Goal: Task Accomplishment & Management: Manage account settings

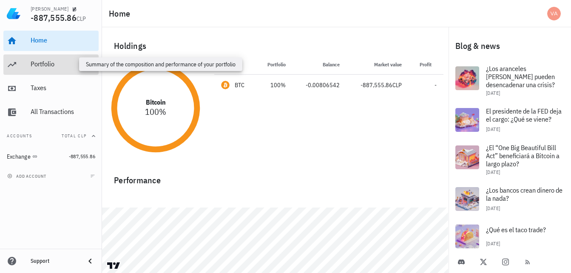
click at [47, 64] on div "Portfolio" at bounding box center [63, 64] width 65 height 8
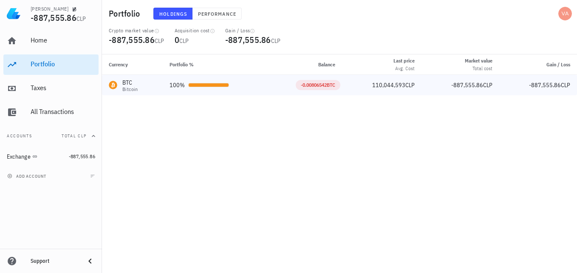
click at [412, 85] on span "CLP" at bounding box center [409, 85] width 9 height 8
drag, startPoint x: 412, startPoint y: 85, endPoint x: 338, endPoint y: 135, distance: 89.2
click at [338, 135] on div "Currency Portfolio % Balance Last price Avg. Cost Market value Total cost Gain …" at bounding box center [339, 163] width 475 height 218
click at [42, 92] on div "Taxes" at bounding box center [63, 88] width 65 height 8
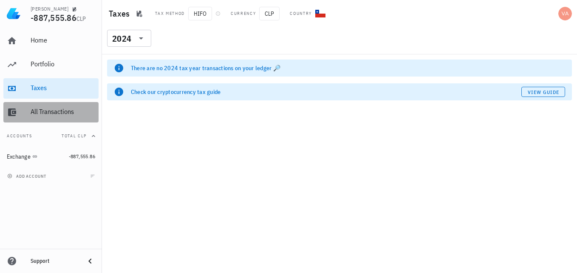
click at [28, 114] on link "All Transactions" at bounding box center [50, 112] width 95 height 20
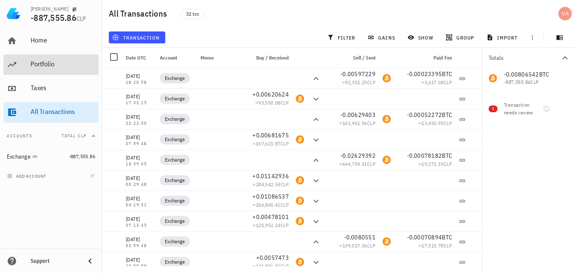
click at [46, 63] on div "Portfolio" at bounding box center [63, 64] width 65 height 8
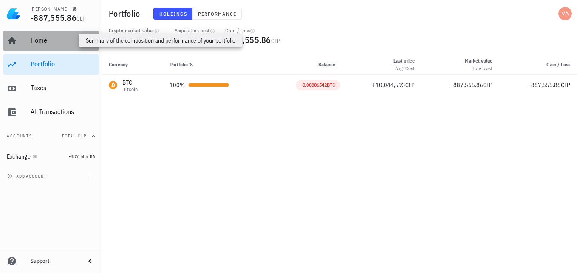
click at [48, 37] on div "Home" at bounding box center [63, 40] width 65 height 8
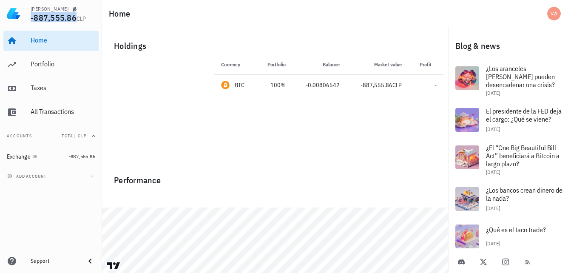
click at [41, 21] on span "-887,555.86" at bounding box center [54, 17] width 46 height 11
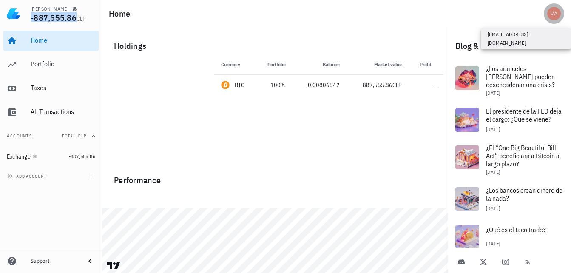
click at [551, 14] on div "avatar" at bounding box center [554, 14] width 14 height 14
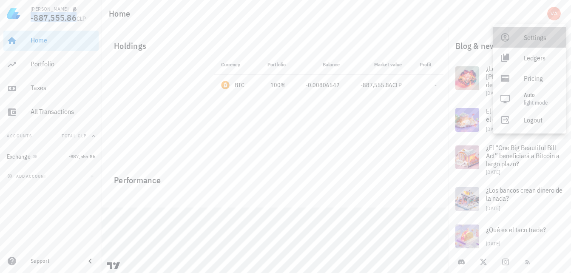
click at [527, 37] on div "Settings" at bounding box center [540, 37] width 35 height 17
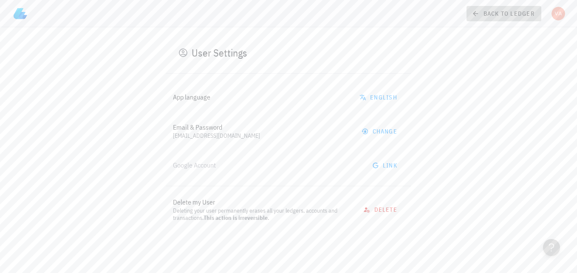
click at [470, 18] on link "back to ledger" at bounding box center [504, 13] width 75 height 15
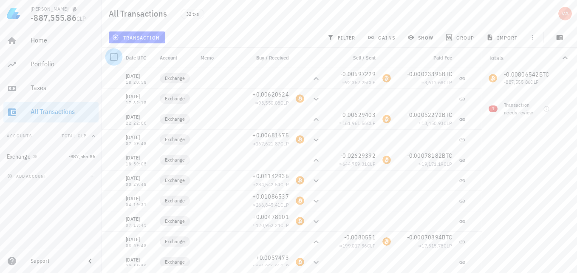
click at [119, 60] on div at bounding box center [114, 57] width 14 height 14
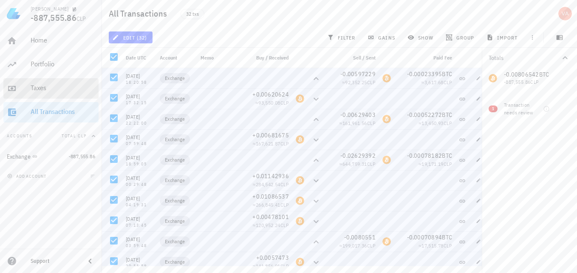
click at [44, 91] on div "Taxes" at bounding box center [63, 88] width 65 height 8
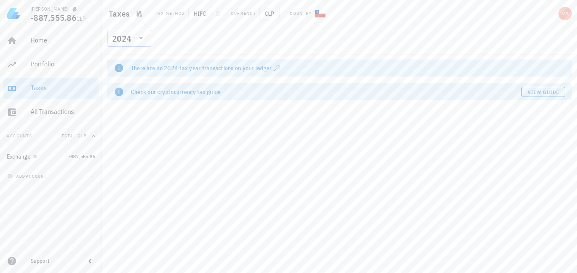
click at [144, 39] on icon at bounding box center [141, 38] width 10 height 10
click at [133, 58] on div "2025" at bounding box center [129, 60] width 31 height 7
click at [155, 176] on div "There are no 2025 tax year transactions on your ledger 🔎 Check our cryptocurren…" at bounding box center [339, 163] width 475 height 218
click at [58, 68] on div "Portfolio" at bounding box center [63, 64] width 65 height 8
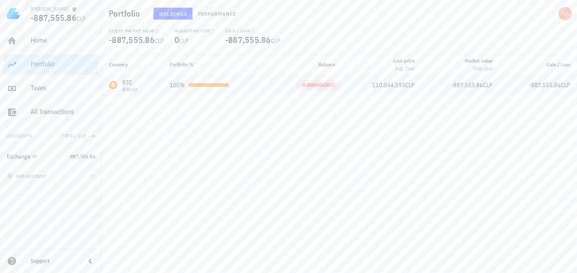
click at [207, 86] on div at bounding box center [209, 84] width 40 height 3
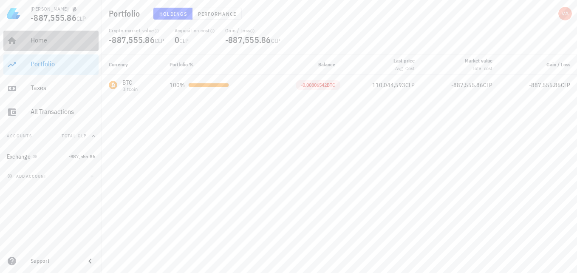
click at [54, 42] on div "Home" at bounding box center [63, 40] width 65 height 8
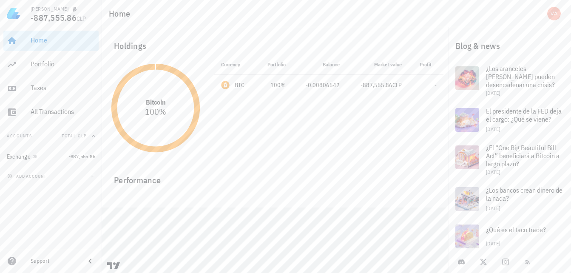
click at [69, 258] on div "Support" at bounding box center [55, 260] width 48 height 7
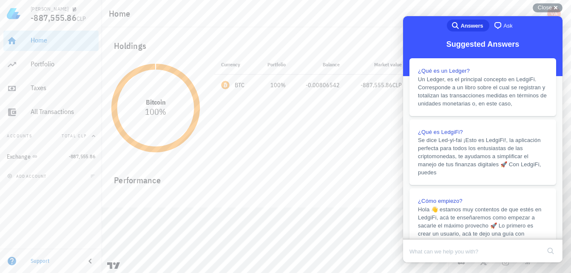
click at [251, 153] on div "Currency Portfolio Price Balance Market value Profit BTC 100% 110,044,593 CLP -…" at bounding box center [328, 107] width 239 height 107
click at [73, 177] on div "add account" at bounding box center [51, 176] width 102 height 19
click at [20, 177] on span "add account" at bounding box center [27, 176] width 37 height 6
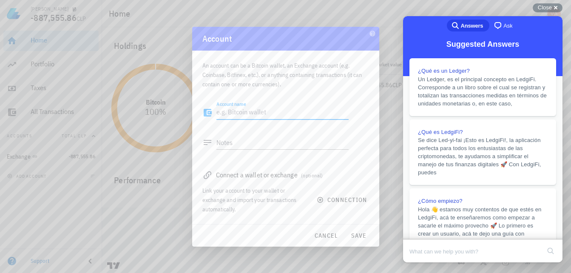
click at [305, 195] on div "Link your account to your wallet or exchange and import your transactions autom…" at bounding box center [254, 200] width 104 height 28
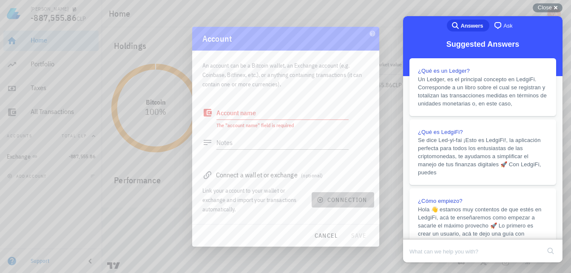
click at [319, 201] on icon "button" at bounding box center [320, 199] width 7 height 7
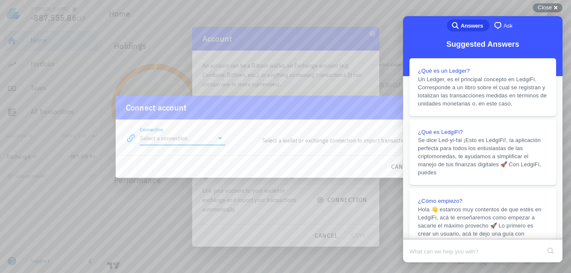
click at [204, 138] on input "Connection" at bounding box center [177, 138] width 74 height 14
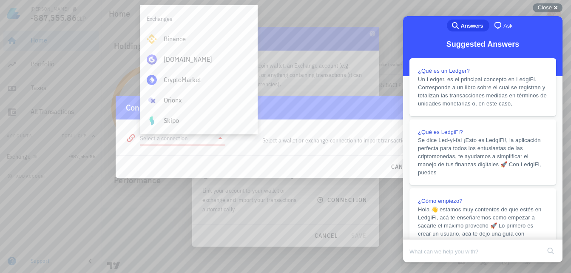
click at [390, 205] on div at bounding box center [285, 136] width 571 height 273
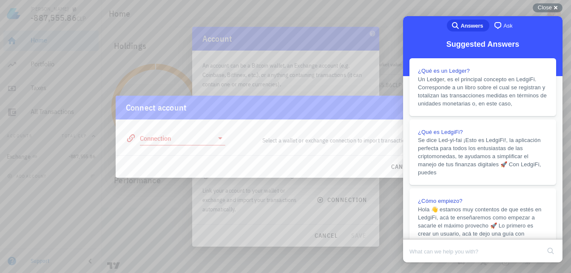
click at [407, 43] on div "Suggested Answers" at bounding box center [482, 56] width 159 height 39
click at [555, 8] on div "Close cross-small" at bounding box center [547, 7] width 30 height 9
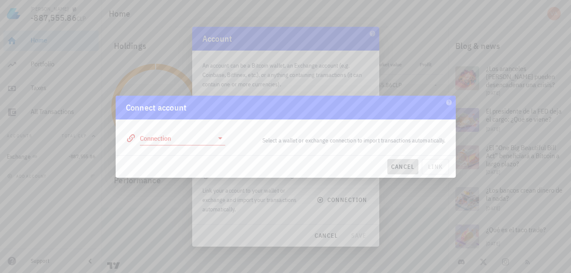
click at [406, 167] on span "cancel" at bounding box center [402, 167] width 24 height 8
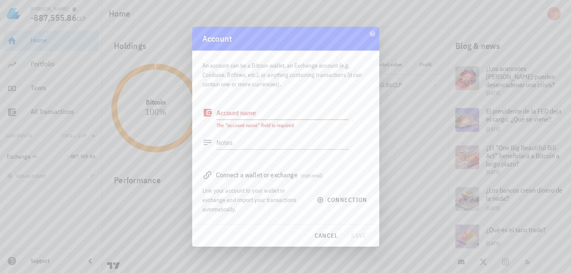
click at [231, 115] on textarea "Account name" at bounding box center [282, 113] width 132 height 14
type textarea "C"
type textarea "Crypto Orionx"
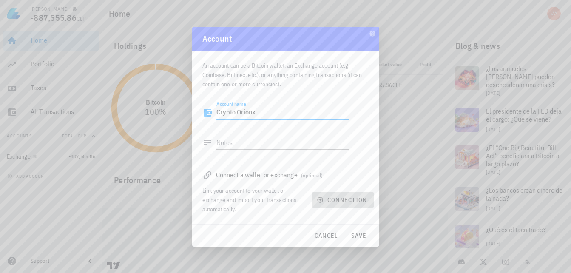
click at [333, 200] on span "connection" at bounding box center [342, 200] width 49 height 8
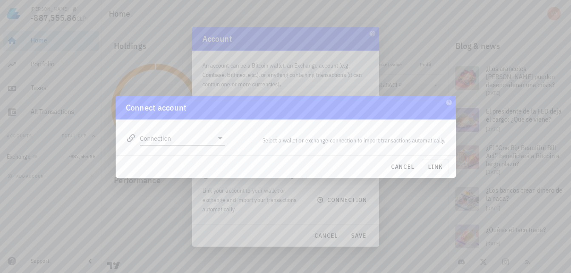
click at [198, 133] on input "Connection" at bounding box center [177, 138] width 74 height 14
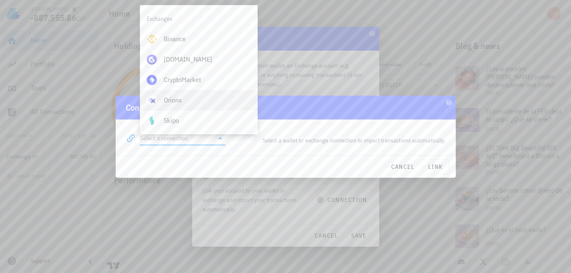
click at [182, 97] on div "Orionx" at bounding box center [207, 100] width 87 height 8
type input "Orionx"
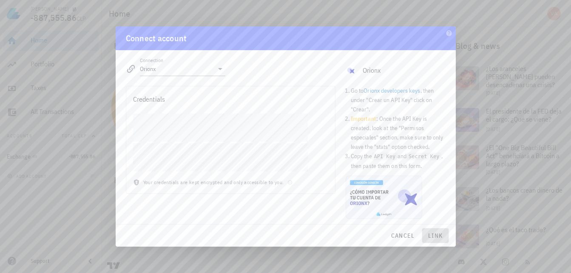
click at [435, 233] on span "link" at bounding box center [435, 236] width 20 height 8
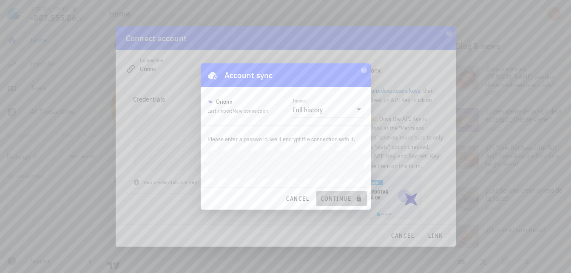
click at [340, 198] on span "continue" at bounding box center [342, 199] width 44 height 8
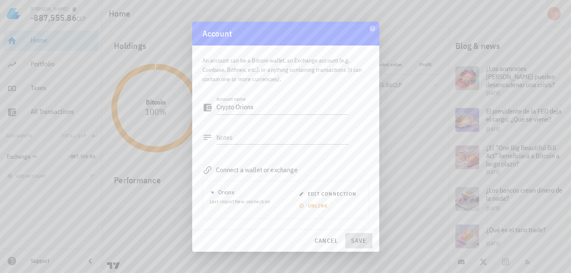
click at [359, 240] on span "save" at bounding box center [358, 241] width 20 height 8
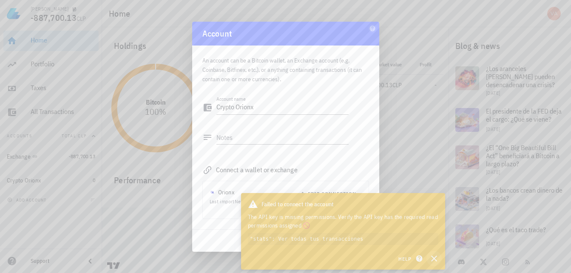
drag, startPoint x: 437, startPoint y: 257, endPoint x: 431, endPoint y: 254, distance: 6.3
click at [437, 257] on icon "button" at bounding box center [434, 258] width 10 height 10
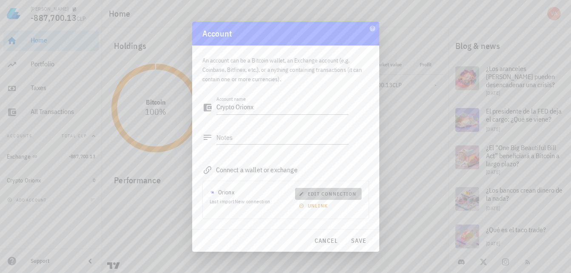
click at [311, 189] on button "edit connection" at bounding box center [328, 194] width 66 height 12
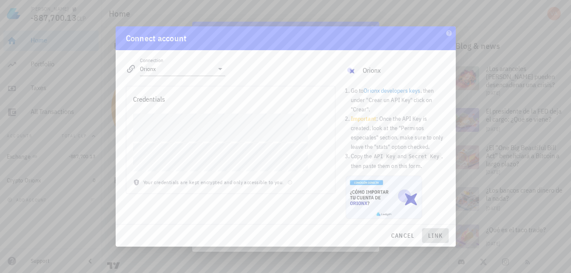
click at [438, 236] on span "link" at bounding box center [435, 236] width 20 height 8
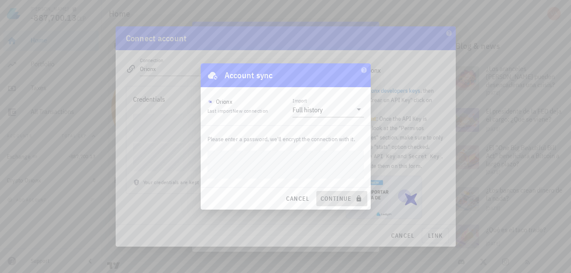
click at [340, 203] on button "continue" at bounding box center [341, 198] width 51 height 15
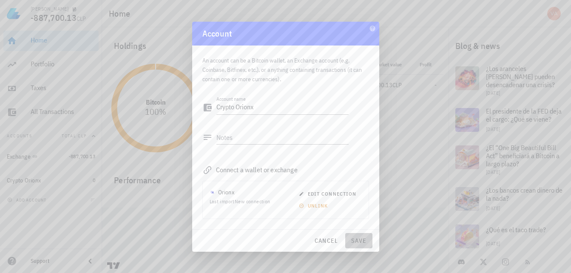
click at [357, 241] on span "save" at bounding box center [358, 241] width 20 height 8
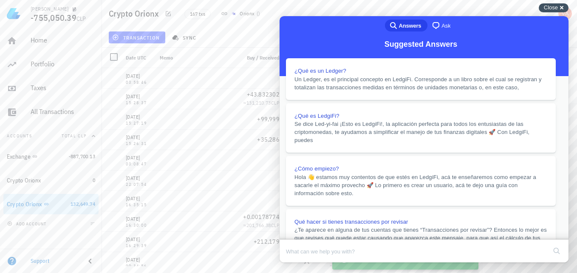
click at [554, 6] on span "Close" at bounding box center [551, 7] width 14 height 6
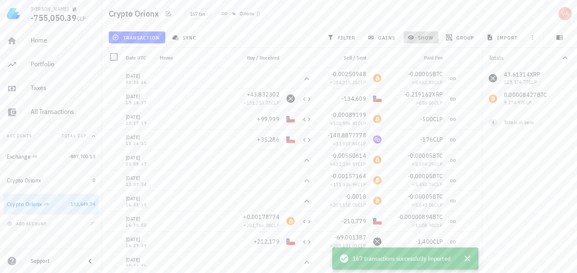
click at [414, 36] on icon "button" at bounding box center [410, 37] width 7 height 7
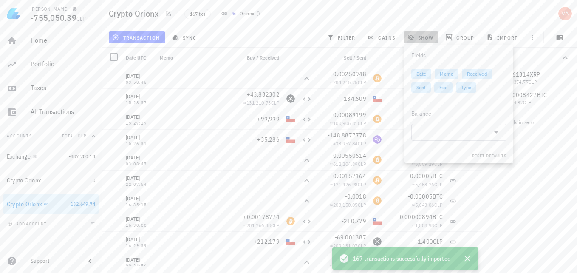
click at [414, 36] on icon "button" at bounding box center [410, 37] width 7 height 7
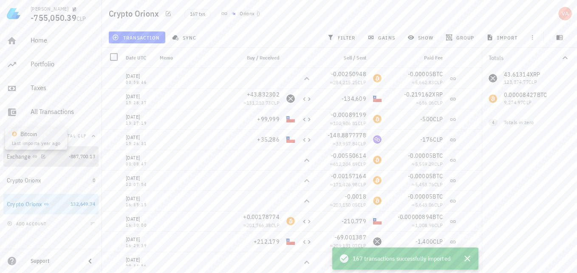
click at [36, 154] on icon at bounding box center [34, 156] width 5 height 5
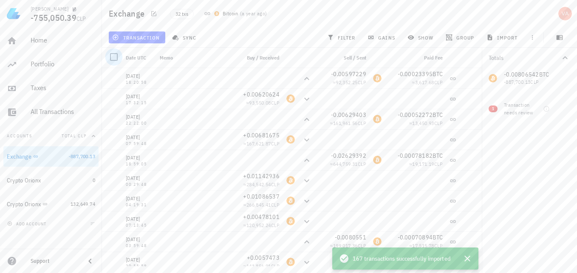
click at [115, 56] on div at bounding box center [114, 57] width 14 height 14
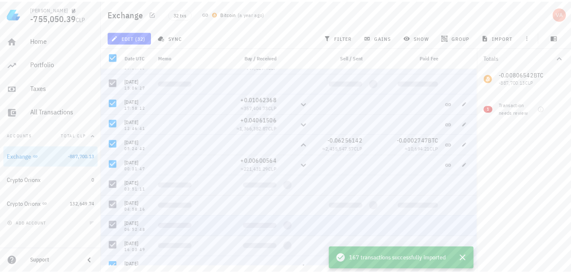
scroll to position [455, 0]
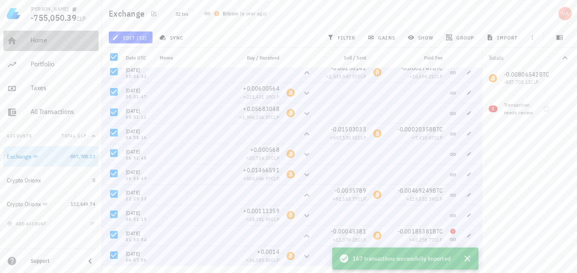
click at [39, 44] on div "Home" at bounding box center [63, 40] width 65 height 8
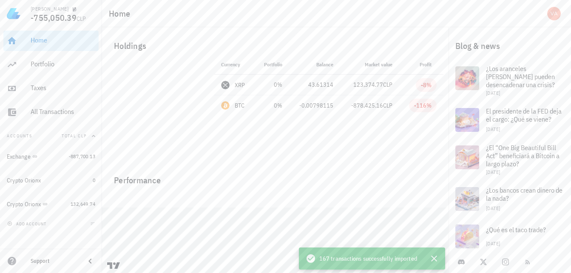
scroll to position [13, 0]
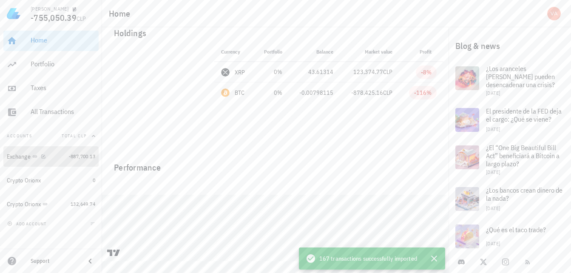
click at [50, 159] on div "Exchange" at bounding box center [36, 157] width 59 height 8
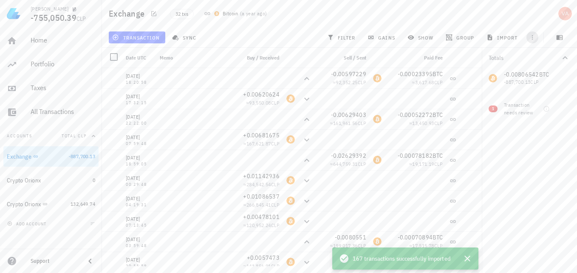
click at [532, 38] on icon "button" at bounding box center [532, 37] width 7 height 7
click at [491, 19] on div "Exchange 32 txs Bitcoin ( a year ago )" at bounding box center [339, 13] width 475 height 27
click at [121, 56] on div at bounding box center [114, 57] width 14 height 14
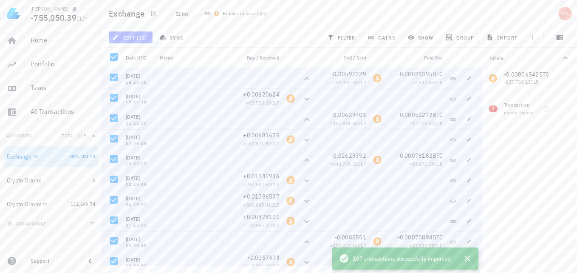
click at [126, 40] on span "edit (32)" at bounding box center [130, 37] width 33 height 7
click at [130, 57] on div "Delete" at bounding box center [137, 57] width 17 height 7
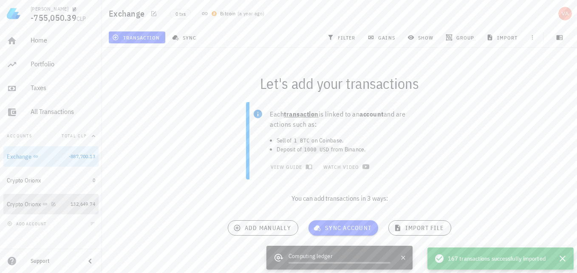
click at [25, 204] on div "Crypto Orionx" at bounding box center [24, 204] width 34 height 7
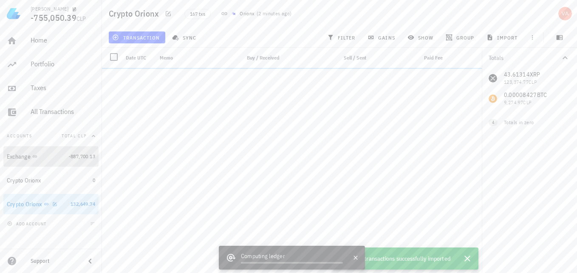
click at [51, 155] on div "Exchange" at bounding box center [36, 156] width 59 height 7
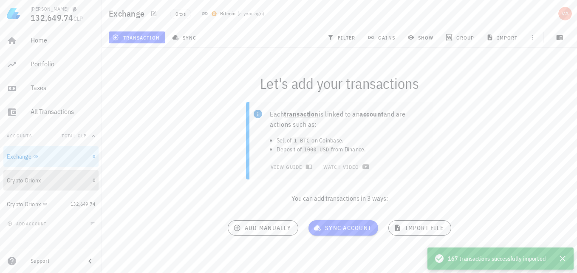
click at [25, 183] on div "Crypto Orionx" at bounding box center [24, 180] width 34 height 7
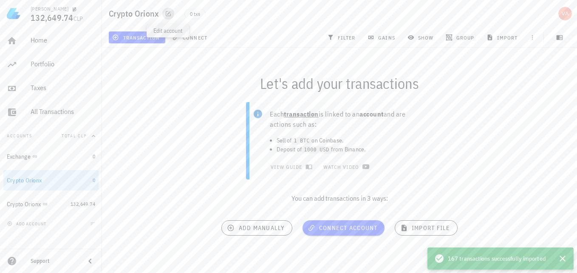
click at [170, 16] on icon "button" at bounding box center [168, 13] width 5 height 5
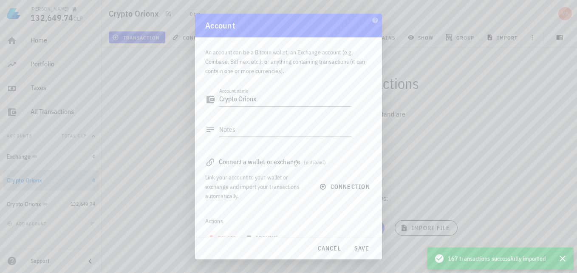
click at [155, 137] on div at bounding box center [288, 136] width 577 height 273
click at [330, 249] on span "cancel" at bounding box center [329, 248] width 24 height 8
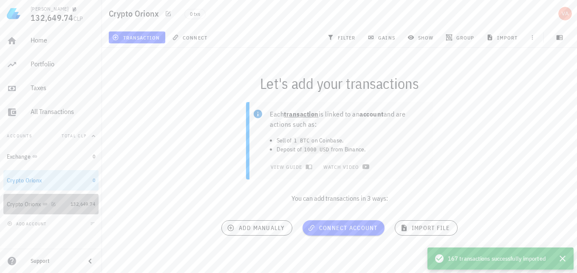
click at [32, 206] on div "Crypto Orionx" at bounding box center [24, 204] width 34 height 7
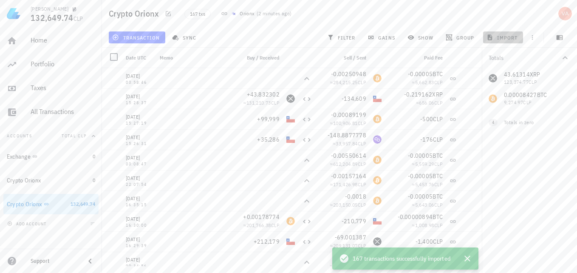
click at [504, 36] on span "import" at bounding box center [503, 37] width 30 height 7
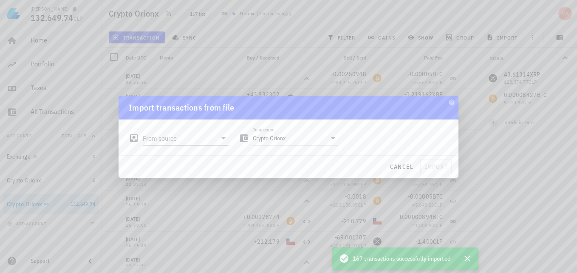
click at [215, 138] on input "From source" at bounding box center [180, 138] width 74 height 14
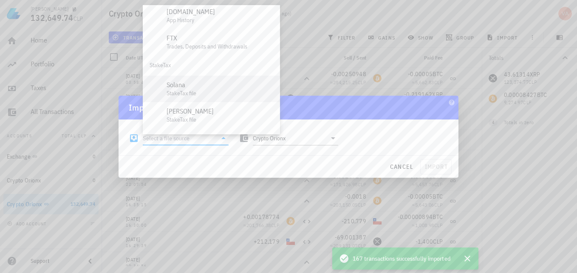
scroll to position [297, 0]
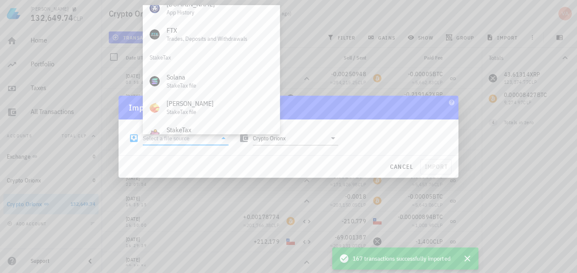
click at [409, 117] on div "Import transactions from file" at bounding box center [289, 108] width 340 height 24
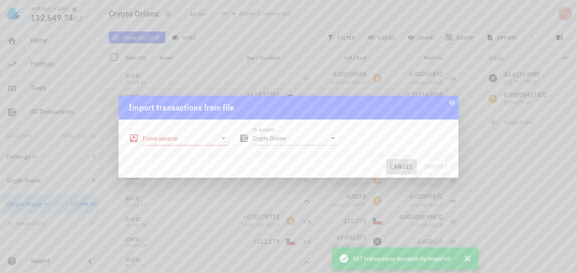
click at [399, 167] on span "cancel" at bounding box center [402, 167] width 24 height 8
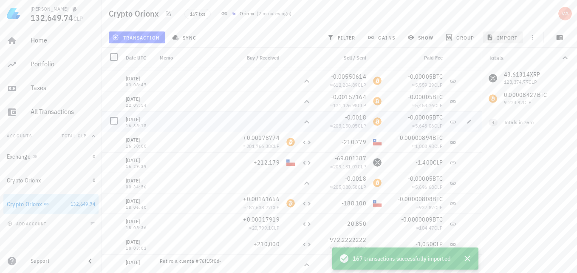
scroll to position [0, 0]
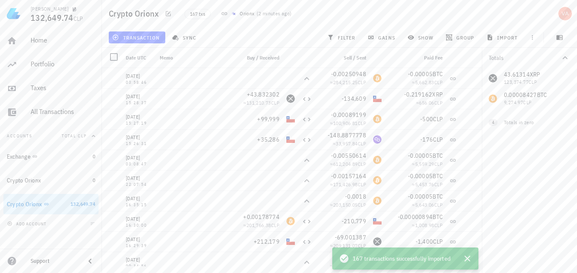
click at [484, 11] on div "Crypto Orionx 167 txs Orionx ( 2 minutes ago )" at bounding box center [339, 13] width 475 height 27
click at [33, 60] on div "Portfolio" at bounding box center [63, 64] width 65 height 8
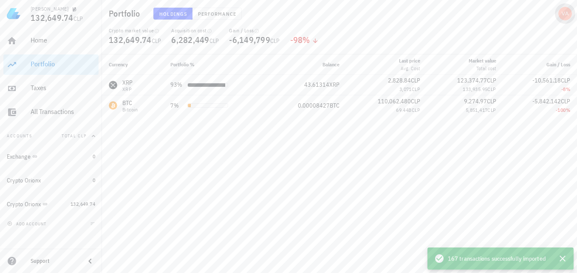
click at [565, 11] on div "avatar" at bounding box center [565, 14] width 14 height 14
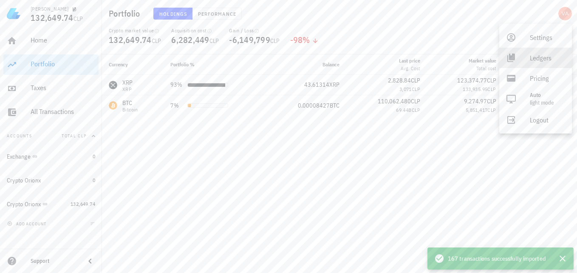
click at [536, 57] on div "Ledgers" at bounding box center [547, 57] width 35 height 17
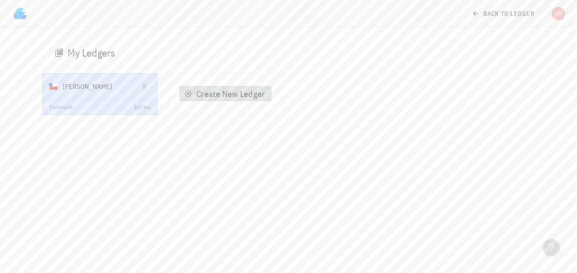
click at [199, 92] on span "Create New Ledger" at bounding box center [225, 93] width 79 height 11
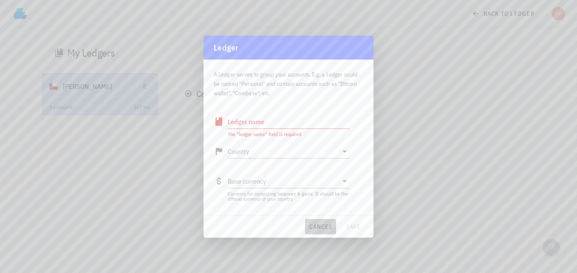
click at [319, 226] on span "cancel" at bounding box center [320, 227] width 24 height 8
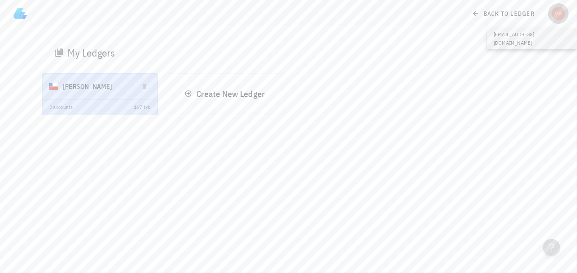
click at [564, 14] on div "avatar" at bounding box center [558, 14] width 14 height 14
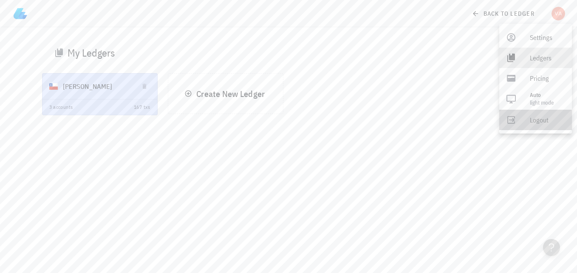
click at [538, 125] on div "Logout" at bounding box center [547, 119] width 35 height 17
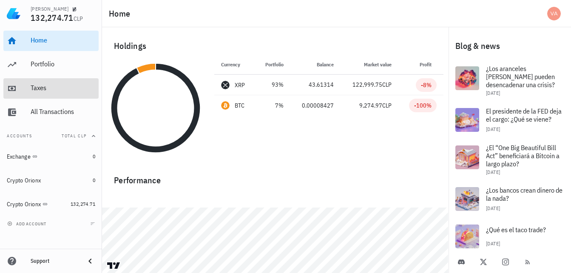
click at [48, 92] on div "Taxes" at bounding box center [63, 88] width 65 height 19
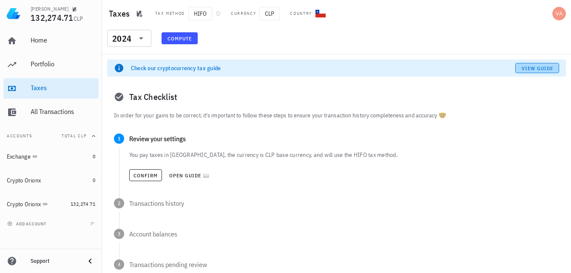
click at [527, 69] on span "View guide" at bounding box center [537, 68] width 32 height 6
